Goal: Transaction & Acquisition: Purchase product/service

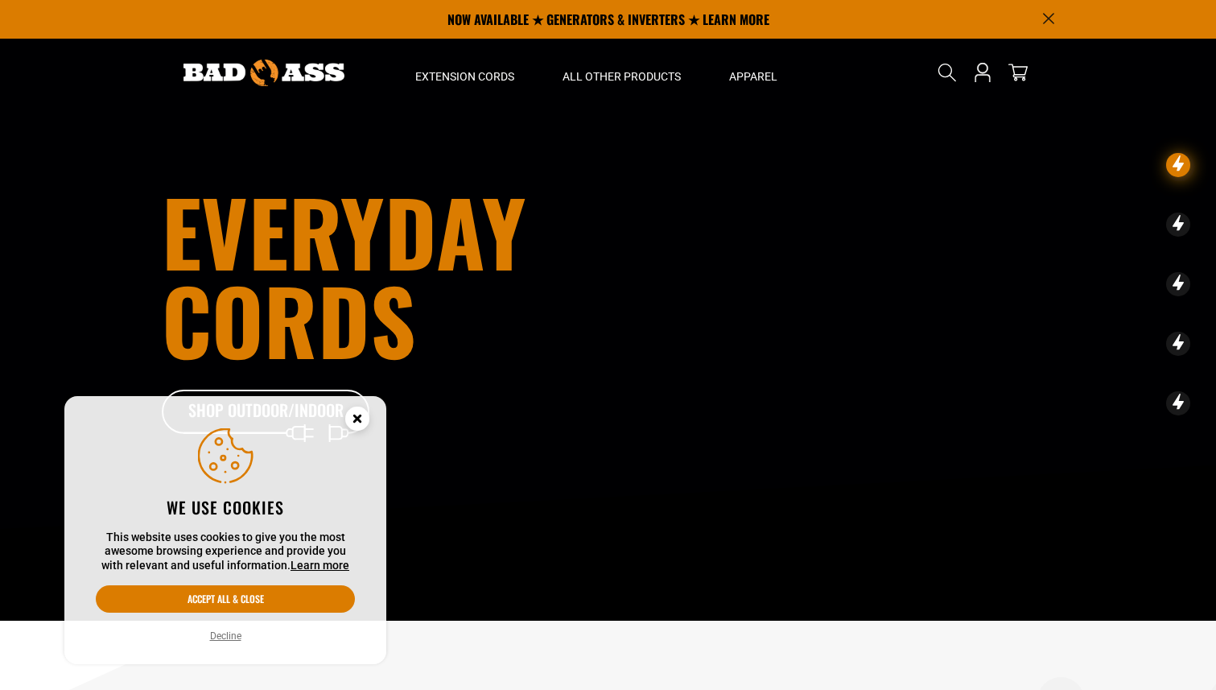
click at [359, 413] on circle "Cookie Consent" at bounding box center [357, 418] width 24 height 24
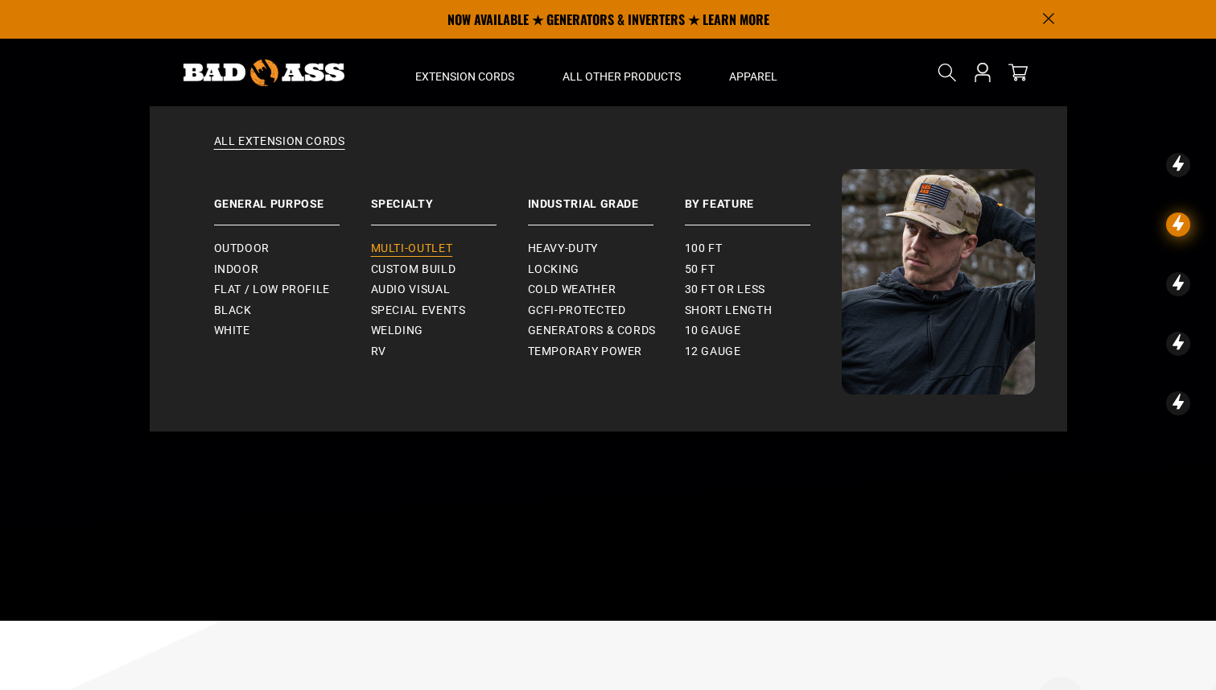
click at [407, 250] on span "Multi-Outlet" at bounding box center [412, 248] width 82 height 14
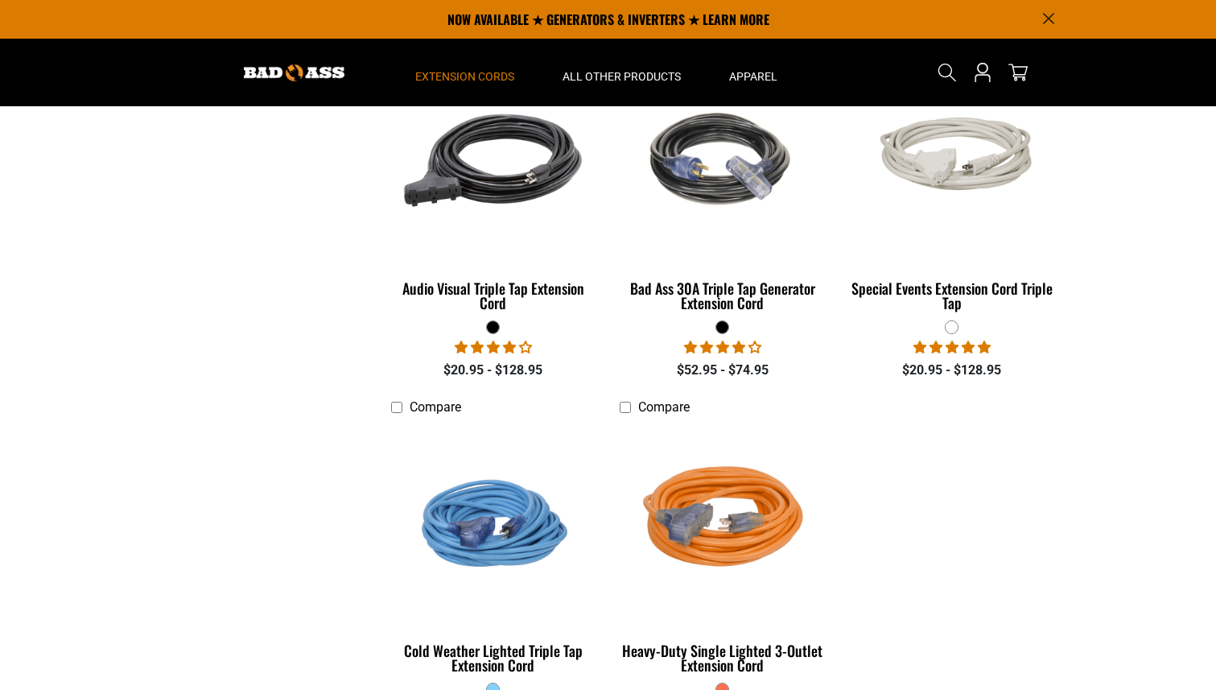
scroll to position [1122, 0]
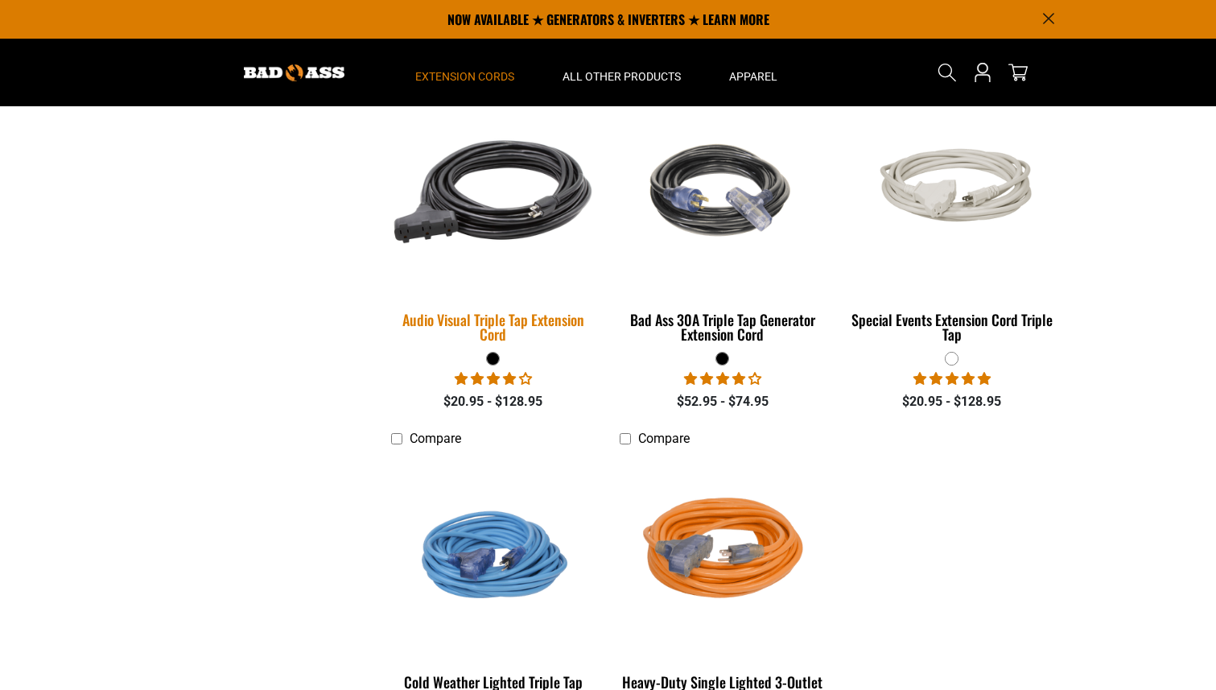
click at [513, 210] on img at bounding box center [493, 192] width 225 height 206
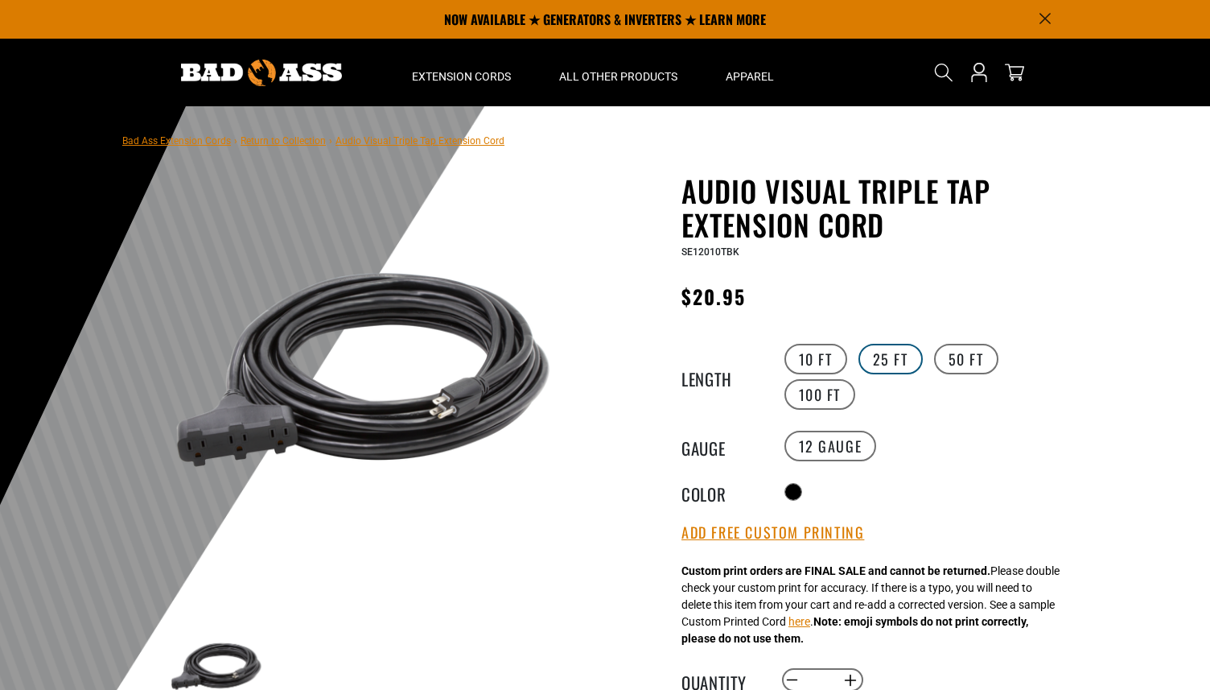
click at [895, 361] on label "25 FT" at bounding box center [890, 359] width 64 height 31
click at [969, 357] on label "50 FT" at bounding box center [966, 359] width 64 height 31
click at [828, 397] on label "100 FT" at bounding box center [820, 394] width 72 height 31
click at [817, 360] on label "10 FT" at bounding box center [815, 359] width 63 height 31
